Goal: Task Accomplishment & Management: Use online tool/utility

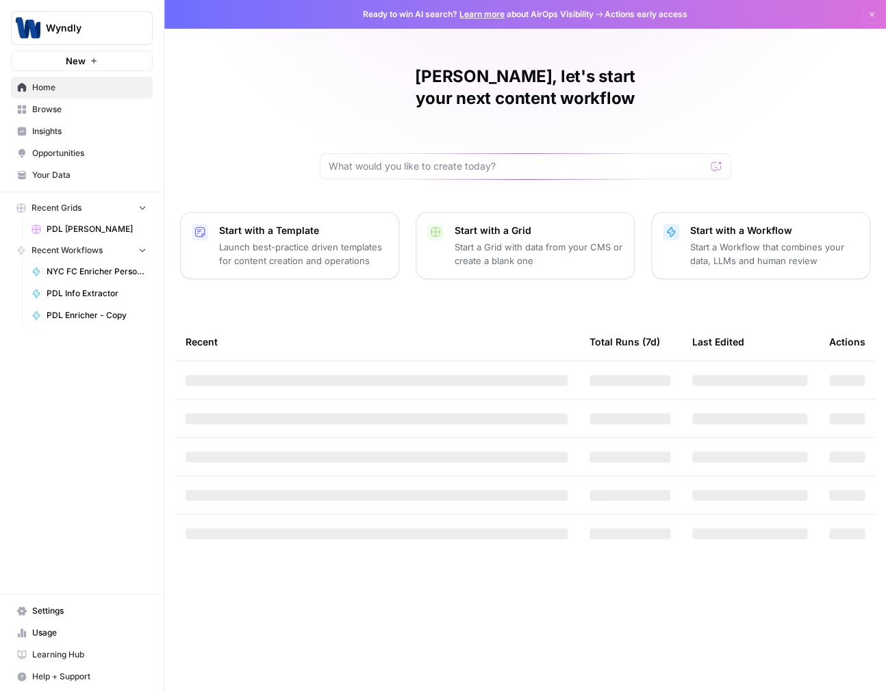
click at [72, 227] on span "PDL [PERSON_NAME]" at bounding box center [97, 229] width 100 height 12
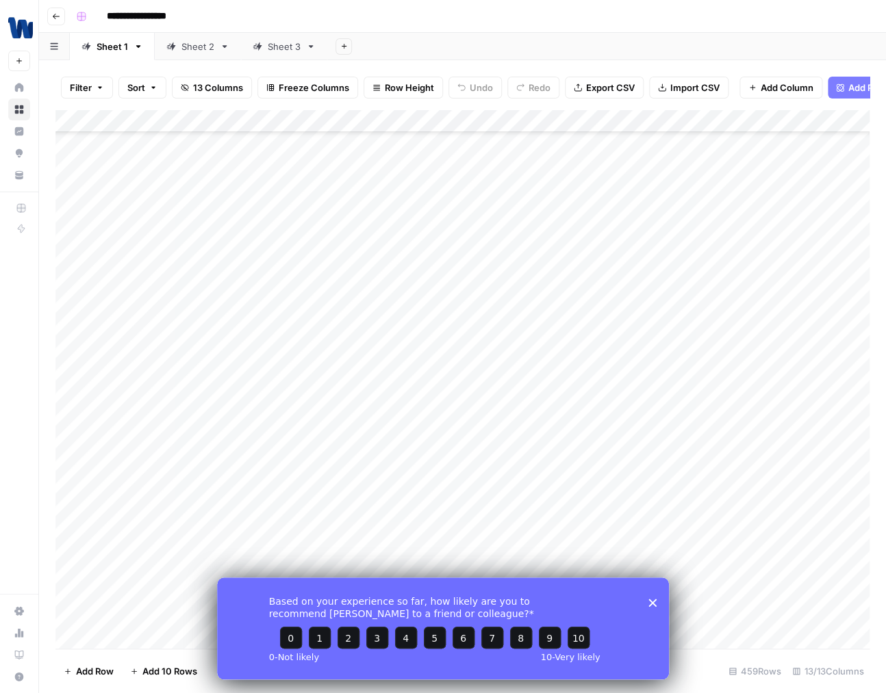
scroll to position [1555, 0]
click at [653, 618] on div "Based on your experience so far, how likely are you to recommend [PERSON_NAME] …" at bounding box center [443, 628] width 452 height 102
click at [162, 257] on div "Add Column" at bounding box center [462, 381] width 814 height 542
click at [162, 269] on div "Add Column" at bounding box center [462, 381] width 814 height 542
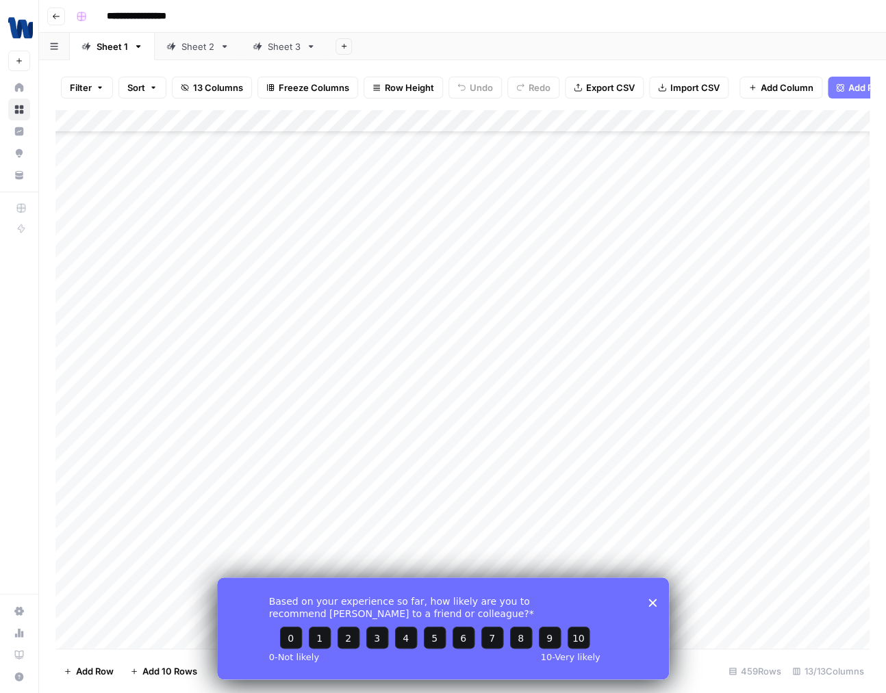
click at [162, 269] on div "Add Column" at bounding box center [462, 381] width 814 height 542
click at [161, 257] on div "Add Column" at bounding box center [462, 381] width 814 height 542
click at [159, 266] on div "Add Column" at bounding box center [462, 381] width 814 height 542
type textarea "**********"
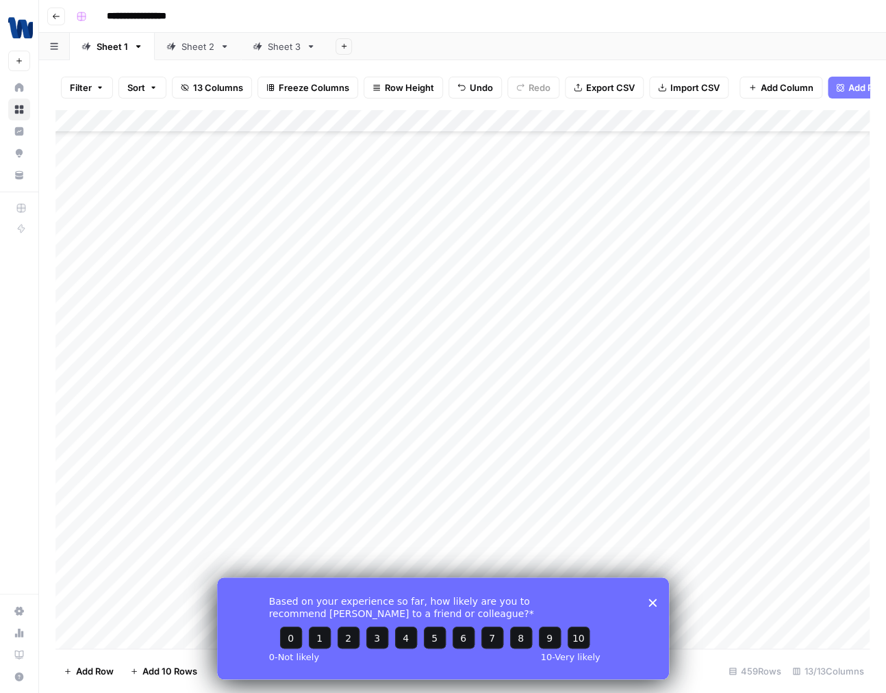
click at [655, 604] on icon "Close survey" at bounding box center [652, 602] width 8 height 8
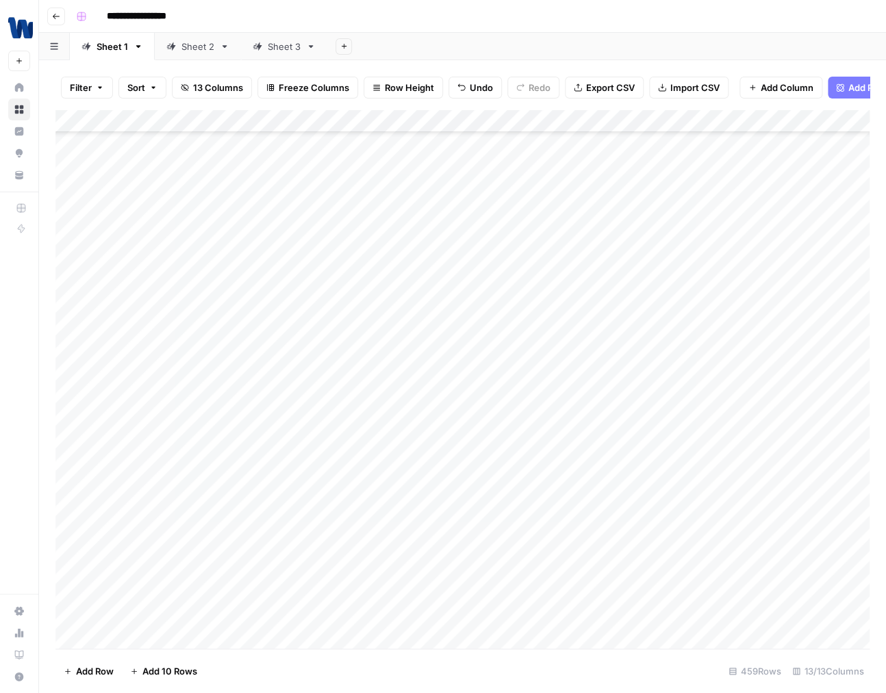
click at [183, 280] on div "Add Column" at bounding box center [462, 381] width 814 height 542
click at [290, 273] on div "Add Column" at bounding box center [462, 381] width 814 height 542
click at [407, 278] on div "Add Column" at bounding box center [462, 381] width 814 height 542
click at [631, 290] on div "Add Column" at bounding box center [462, 381] width 814 height 542
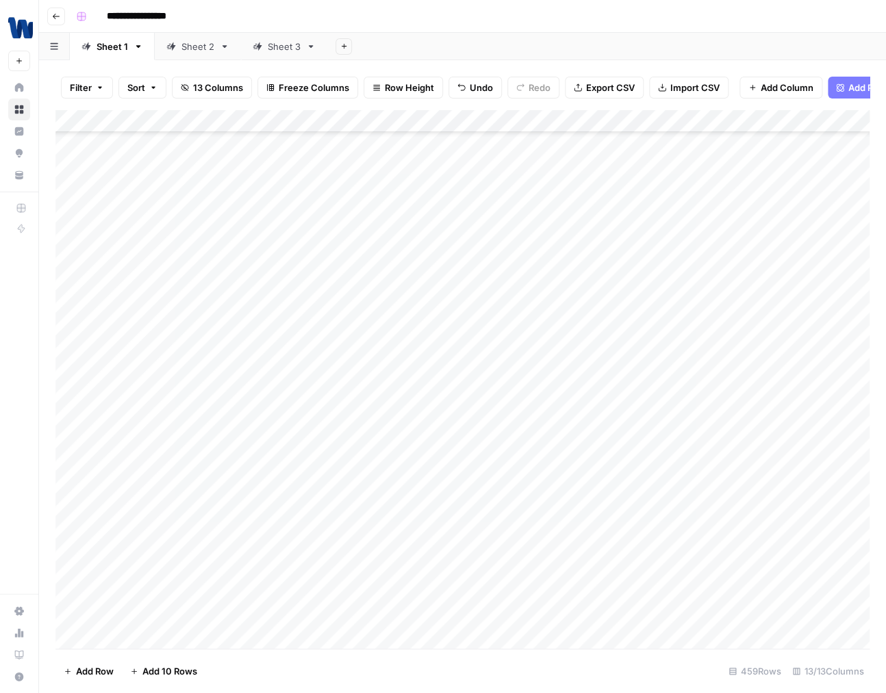
click at [644, 266] on div "Add Column" at bounding box center [462, 381] width 814 height 542
click at [644, 266] on textarea "**********" at bounding box center [705, 273] width 219 height 19
click at [711, 279] on div "Add Column" at bounding box center [462, 381] width 814 height 542
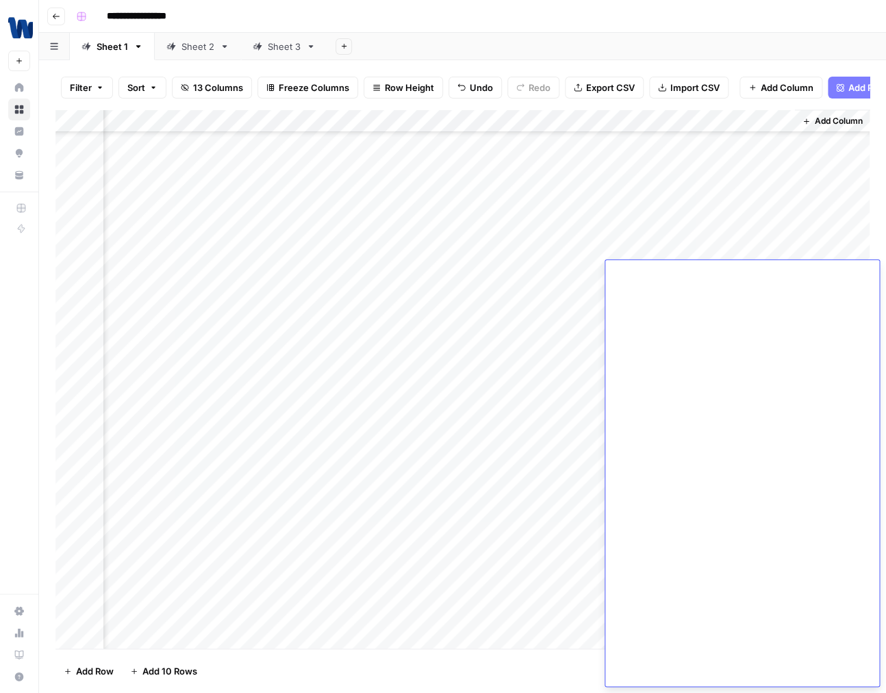
scroll to position [4267, 0]
drag, startPoint x: 672, startPoint y: 396, endPoint x: 701, endPoint y: 416, distance: 34.6
drag, startPoint x: 669, startPoint y: 323, endPoint x: 766, endPoint y: 325, distance: 97.2
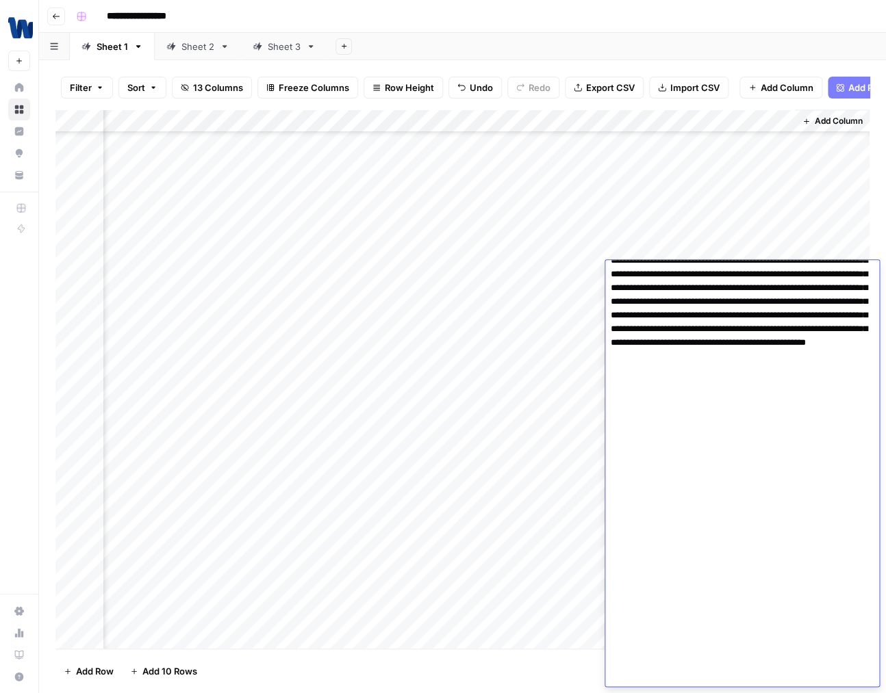
scroll to position [3393, 0]
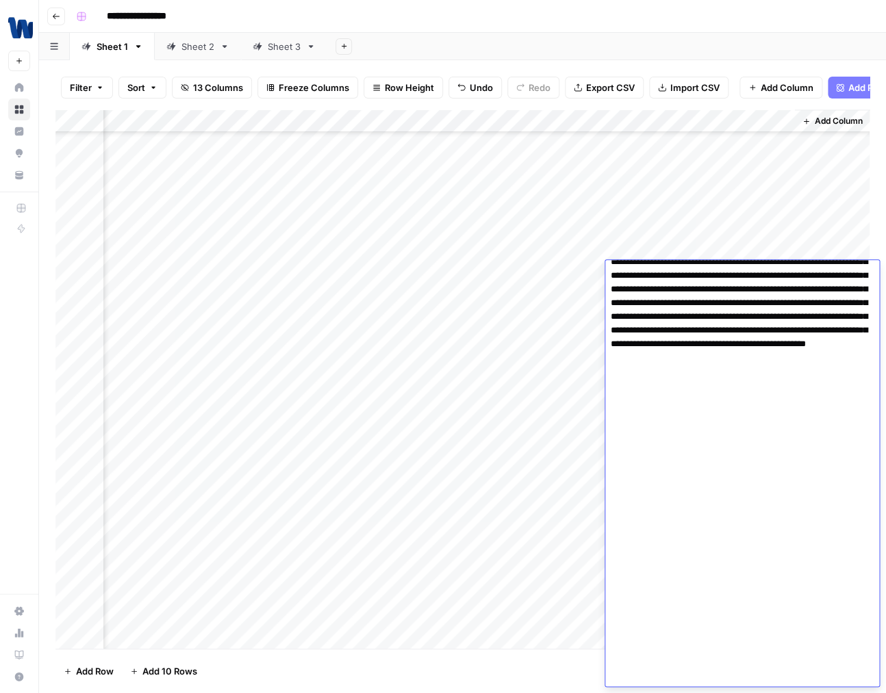
drag, startPoint x: 761, startPoint y: 413, endPoint x: 810, endPoint y: 413, distance: 49.3
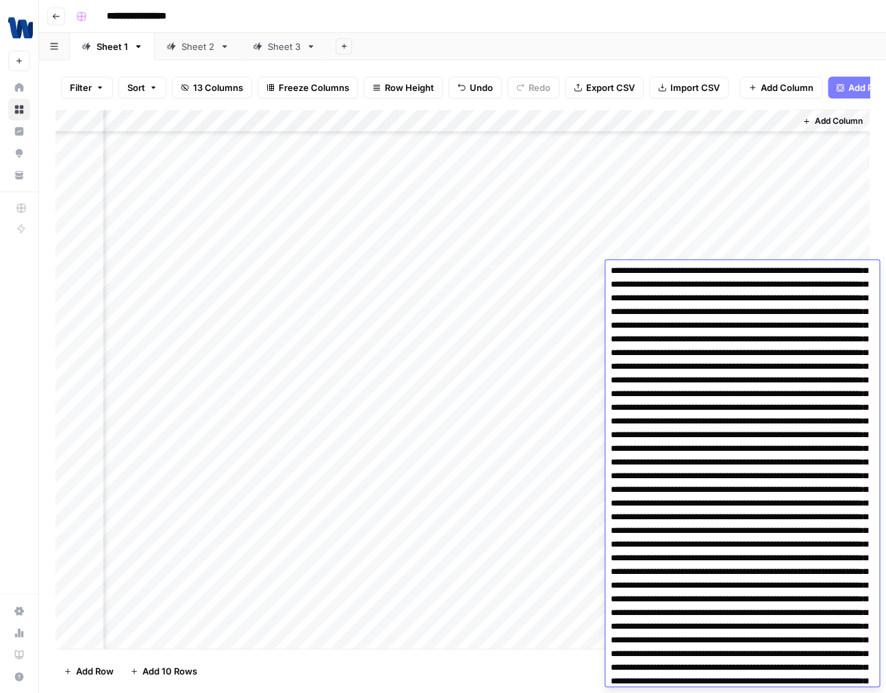
scroll to position [0, 0]
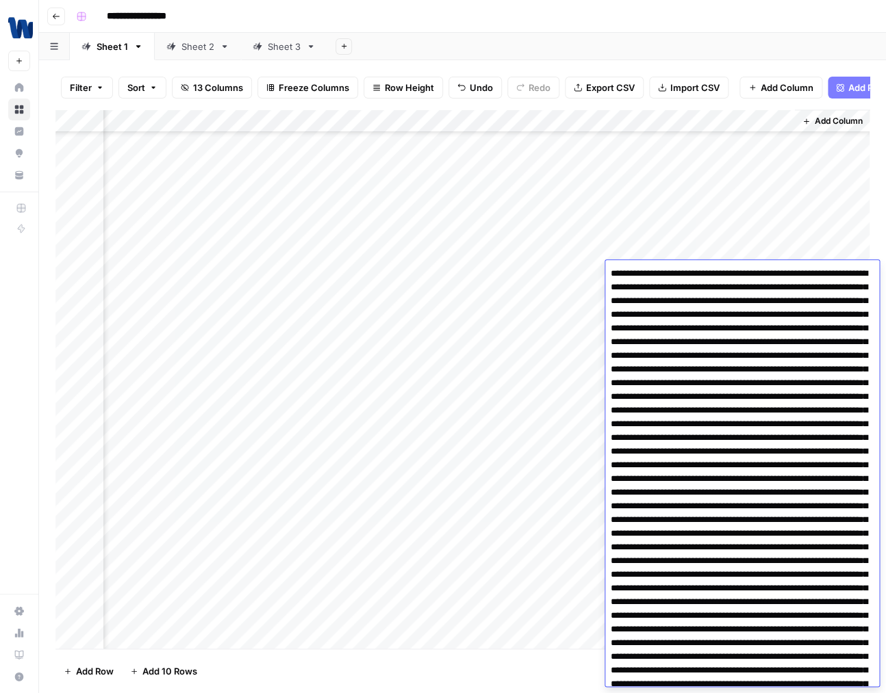
drag, startPoint x: 618, startPoint y: 433, endPoint x: 728, endPoint y: 435, distance: 110.2
drag, startPoint x: 733, startPoint y: 436, endPoint x: 615, endPoint y: 436, distance: 117.7
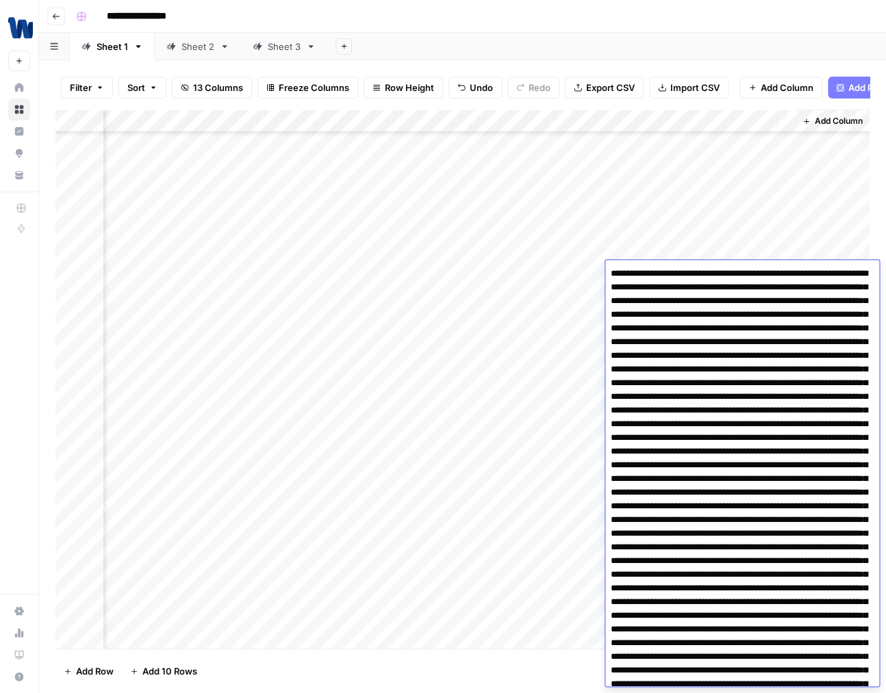
drag, startPoint x: 695, startPoint y: 457, endPoint x: 792, endPoint y: 457, distance: 97.2
